Goal: Task Accomplishment & Management: Use online tool/utility

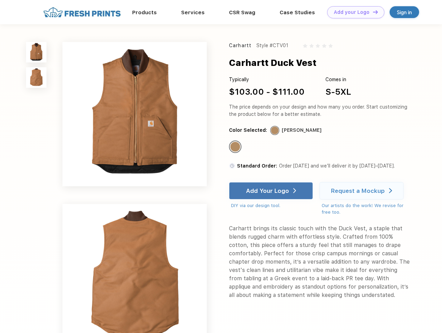
click at [353, 12] on link "Add your Logo Design Tool" at bounding box center [355, 12] width 57 height 12
click at [0, 0] on div "Design Tool" at bounding box center [0, 0] width 0 height 0
click at [372, 12] on link "Add your Logo Design Tool" at bounding box center [355, 12] width 57 height 12
click at [36, 52] on img at bounding box center [36, 52] width 20 height 20
click at [36, 78] on img at bounding box center [36, 77] width 20 height 20
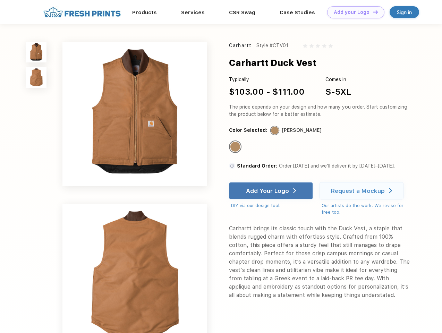
click at [236, 147] on div "Standard Color" at bounding box center [235, 147] width 10 height 10
click at [272, 191] on div "Add Your Logo" at bounding box center [267, 190] width 43 height 7
click at [363, 191] on div "Request a Mockup" at bounding box center [358, 190] width 54 height 7
